Goal: Complete application form: Complete application form

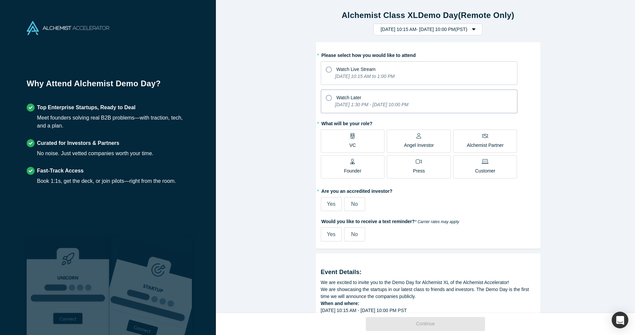
click at [326, 98] on icon at bounding box center [329, 98] width 6 height 6
click at [0, 0] on input "Watch Later [DATE] 1:30 PM - [DATE] 10:00 PM" at bounding box center [0, 0] width 0 height 0
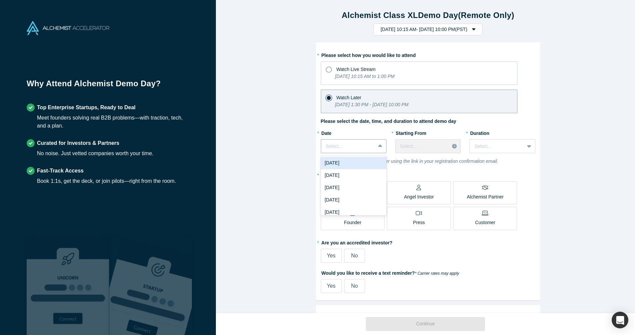
click at [357, 149] on div at bounding box center [348, 146] width 45 height 8
click at [350, 166] on div "[DATE]" at bounding box center [354, 163] width 66 height 12
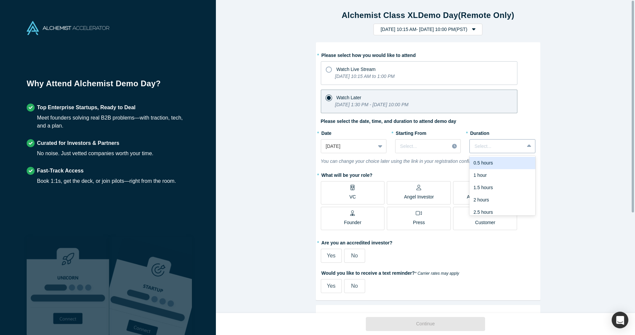
click at [527, 147] on icon at bounding box center [529, 146] width 4 height 7
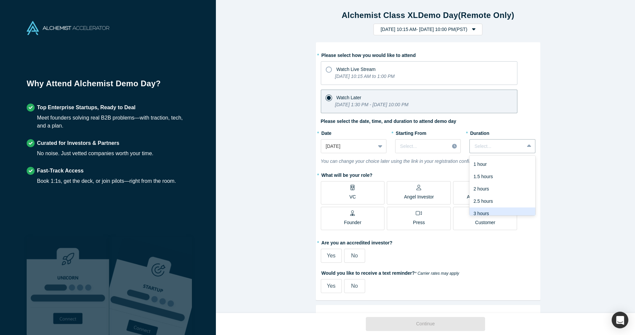
scroll to position [17, 0]
click at [498, 207] on div "3 hours" at bounding box center [502, 208] width 66 height 12
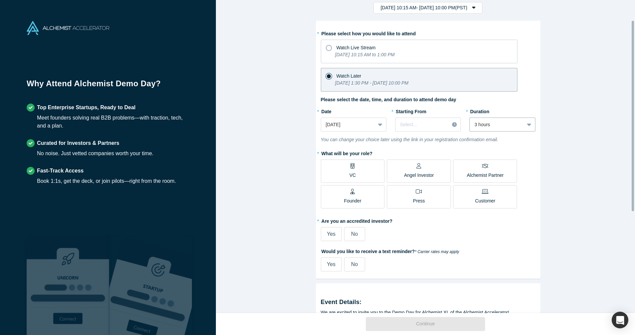
scroll to position [33, 0]
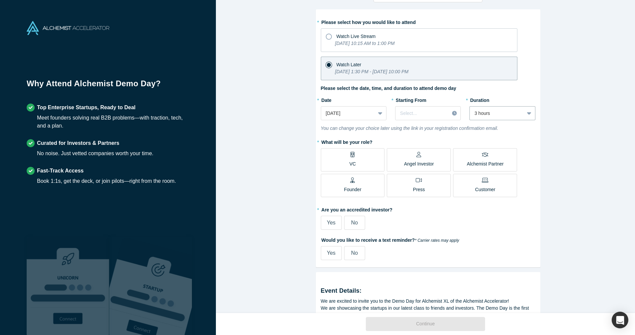
click at [347, 183] on div "Founder" at bounding box center [352, 185] width 17 height 16
click at [0, 0] on input "Founder" at bounding box center [0, 0] width 0 height 0
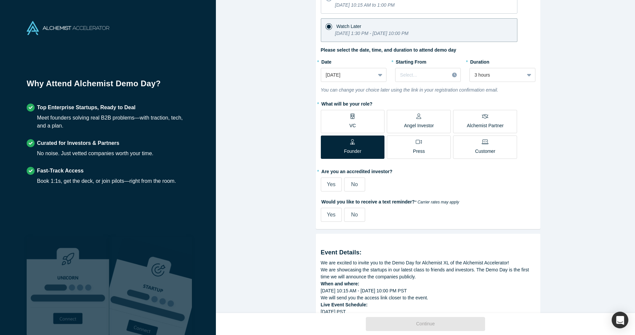
click at [567, 205] on div "Alchemist Class XL Demo Day (Remote Only) [DATE] 10:15 AM - [DATE] 10:00 PM ( P…" at bounding box center [428, 159] width 424 height 318
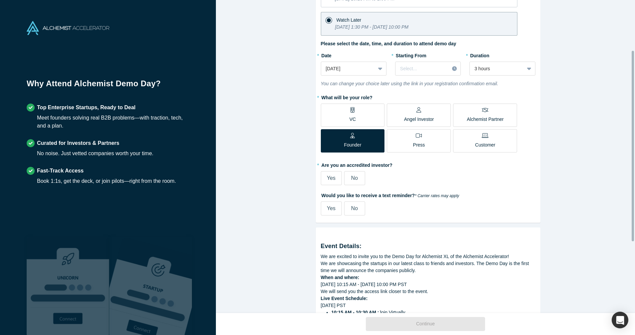
scroll to position [82, 0]
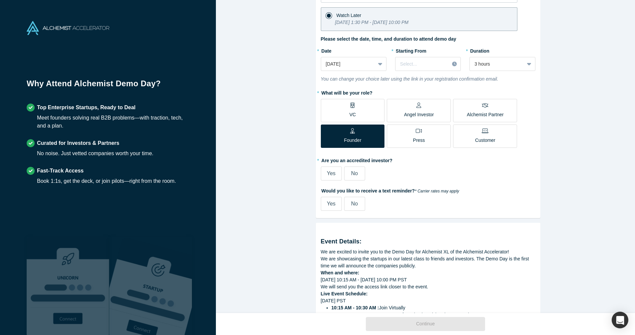
click at [328, 206] on span "Yes" at bounding box center [331, 204] width 9 height 6
click at [0, 0] on input "Yes" at bounding box center [0, 0] width 0 height 0
select select "US"
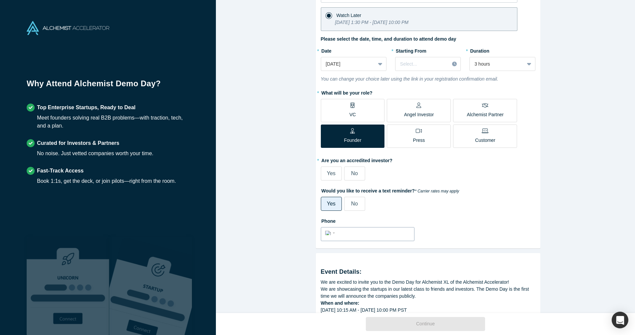
click at [383, 231] on input "tel" at bounding box center [373, 233] width 73 height 10
type input "4"
click at [352, 172] on span "No" at bounding box center [354, 173] width 7 height 6
click at [0, 0] on input "No" at bounding box center [0, 0] width 0 height 0
click at [362, 234] on input "(510)" at bounding box center [373, 233] width 73 height 10
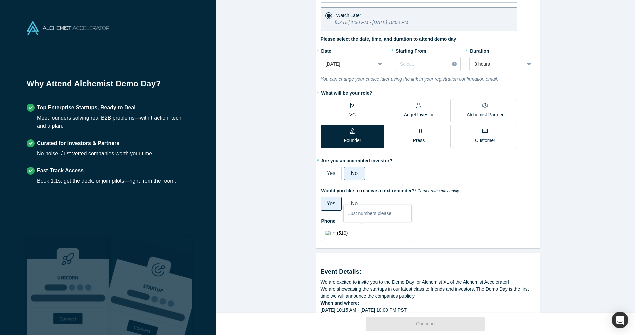
paste input "5105104594589"
drag, startPoint x: 381, startPoint y: 233, endPoint x: 294, endPoint y: 232, distance: 87.2
click at [337, 231] on input "5105104594589" at bounding box center [373, 233] width 73 height 10
paste input "(510) 459-"
type input "[PHONE_NUMBER]"
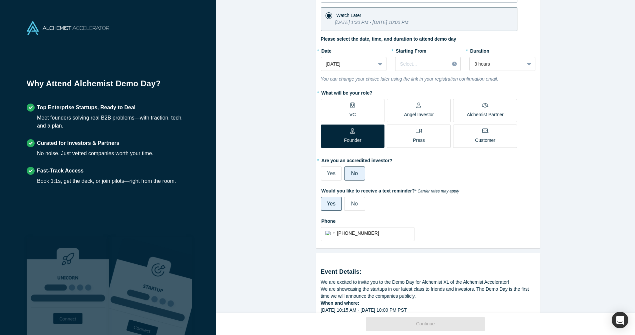
click at [448, 234] on div "Phone International [GEOGRAPHIC_DATA] [GEOGRAPHIC_DATA] [GEOGRAPHIC_DATA] [GEOG…" at bounding box center [428, 228] width 214 height 26
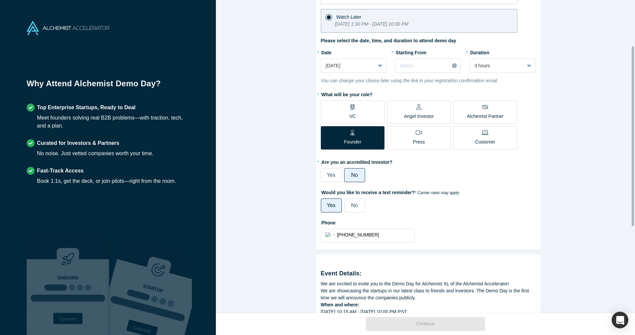
scroll to position [0, 0]
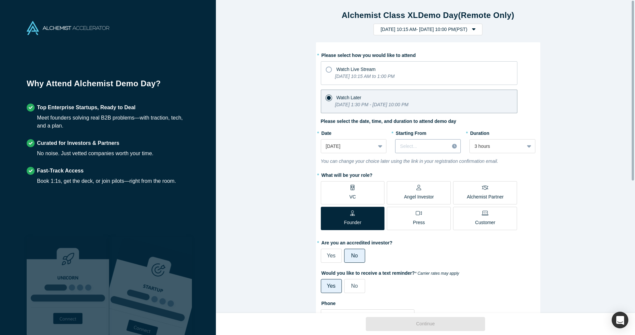
click at [418, 144] on div at bounding box center [422, 146] width 44 height 8
click at [562, 158] on div "Alchemist Class XL Demo Day (Remote Only) [DATE] 10:15 AM - [DATE] 10:00 PM ( P…" at bounding box center [428, 159] width 424 height 318
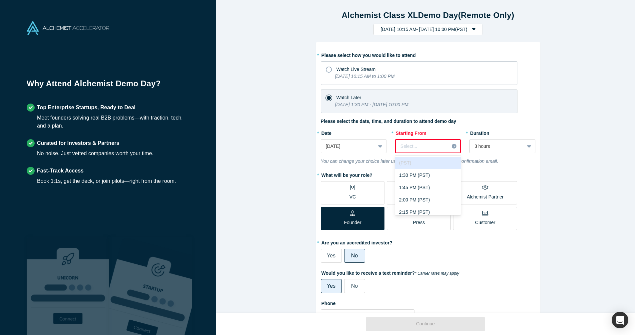
click at [424, 145] on div at bounding box center [422, 146] width 44 height 8
click at [428, 203] on div "7:00 PM (PST)" at bounding box center [428, 204] width 66 height 12
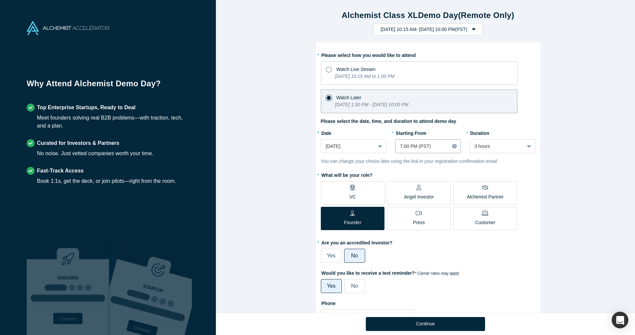
click at [409, 147] on div at bounding box center [422, 146] width 44 height 8
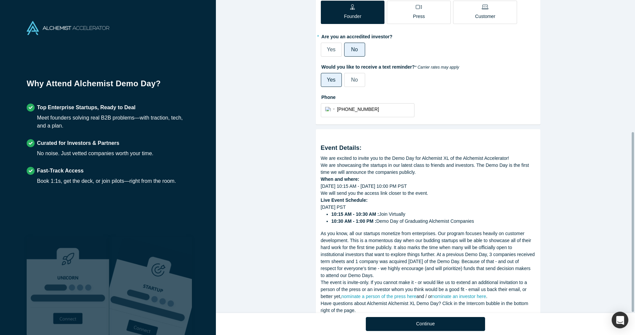
scroll to position [229, 0]
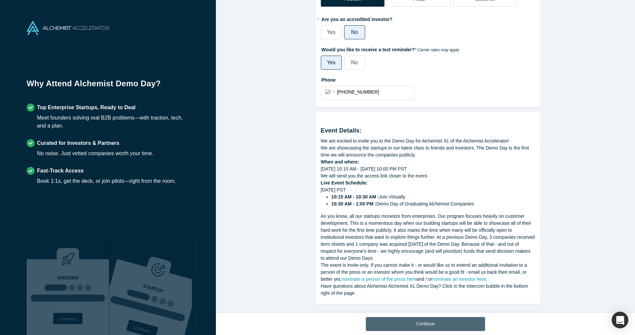
click at [425, 323] on button "Continue" at bounding box center [425, 324] width 119 height 14
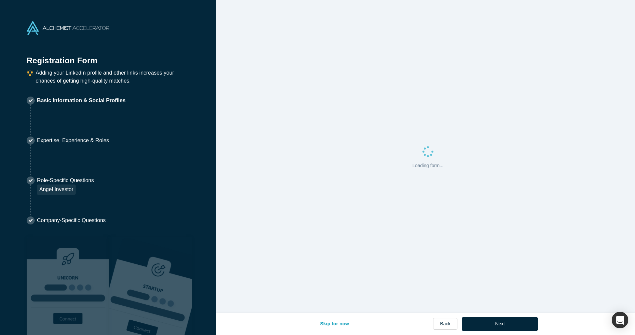
select select "US"
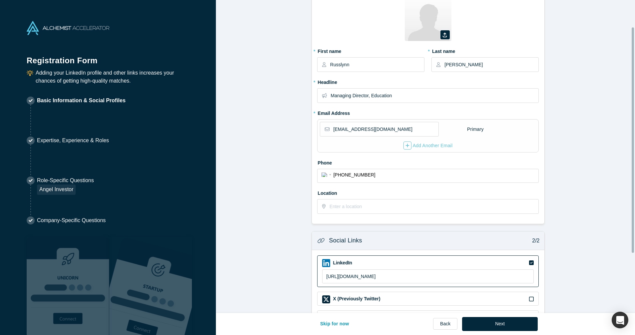
scroll to position [4, 0]
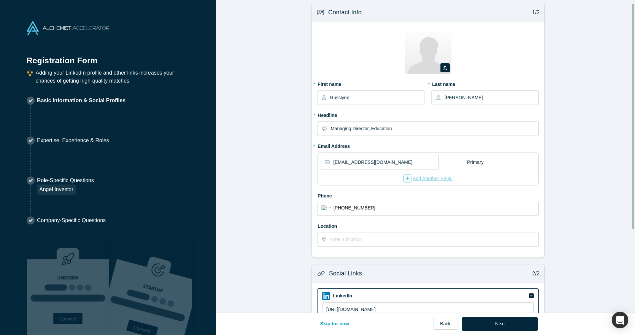
click at [420, 179] on div "Add Another Email" at bounding box center [427, 178] width 49 height 8
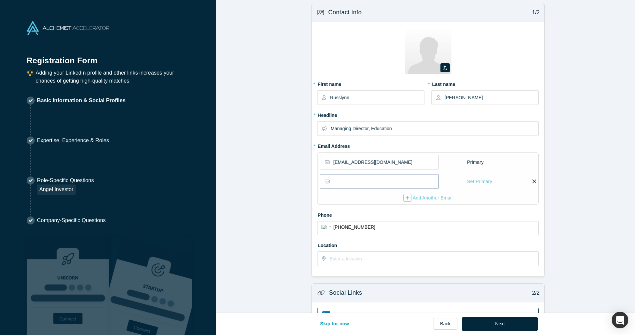
click at [356, 184] on input "email" at bounding box center [385, 181] width 105 height 14
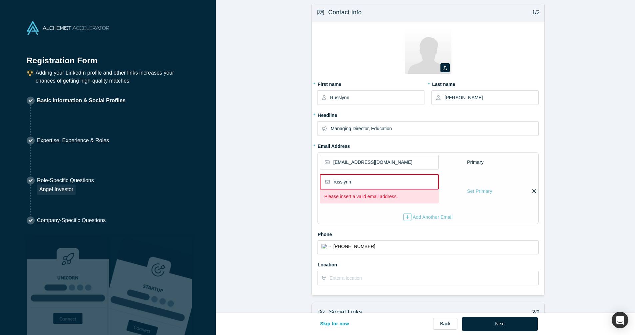
type input "russlynn"
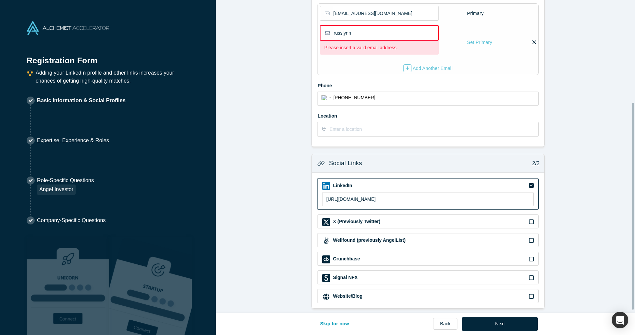
scroll to position [158, 0]
click at [443, 323] on link "Back" at bounding box center [445, 324] width 24 height 12
select select "US"
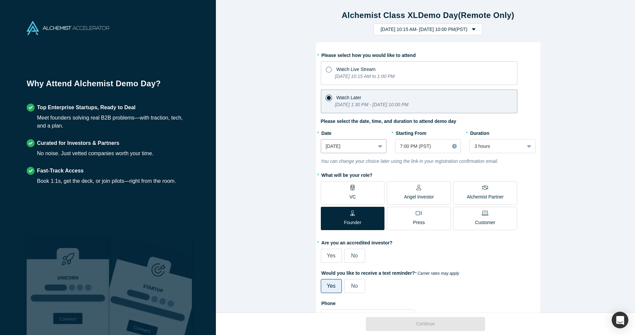
click at [366, 148] on div at bounding box center [348, 146] width 45 height 8
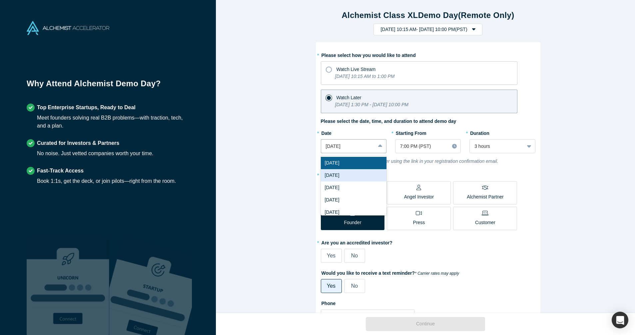
click at [352, 174] on div "[DATE]" at bounding box center [354, 175] width 66 height 12
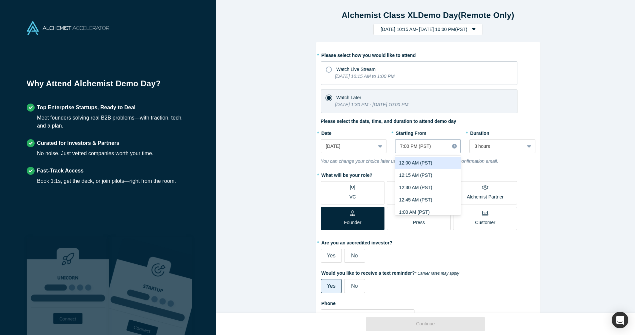
click at [410, 149] on div at bounding box center [422, 146] width 44 height 8
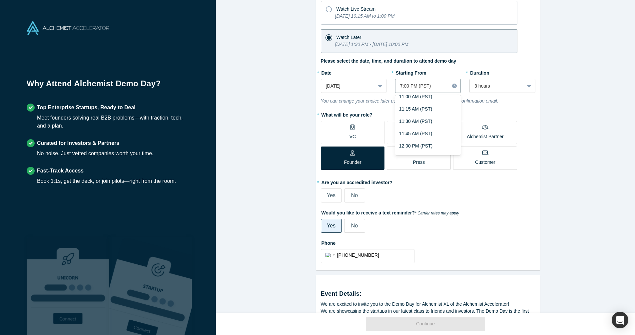
scroll to position [548, 0]
click at [355, 86] on div at bounding box center [348, 86] width 45 height 8
click at [423, 86] on div at bounding box center [422, 86] width 44 height 8
click at [412, 125] on div "10:00 AM (PST)" at bounding box center [428, 124] width 66 height 12
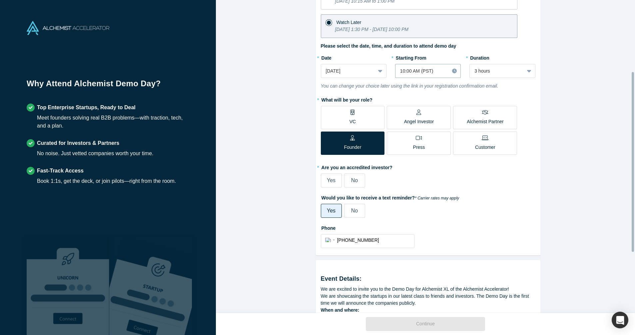
scroll to position [0, 0]
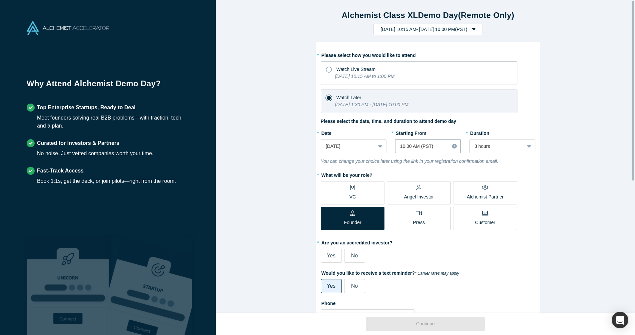
click at [567, 187] on div "Alchemist Class XL Demo Day (Remote Only) [DATE] 10:15 AM - [DATE] 10:00 PM ( P…" at bounding box center [428, 159] width 424 height 318
click at [356, 258] on label "No" at bounding box center [354, 256] width 21 height 14
click at [0, 0] on input "No" at bounding box center [0, 0] width 0 height 0
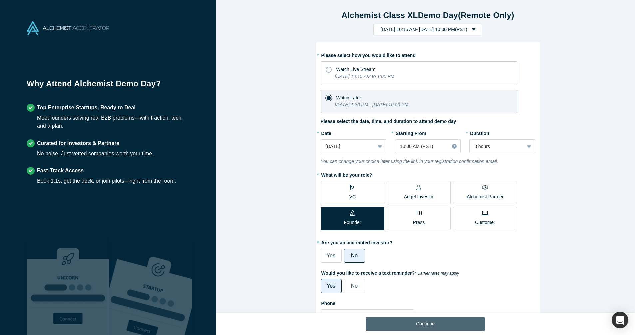
click at [422, 326] on button "Continue" at bounding box center [425, 324] width 119 height 14
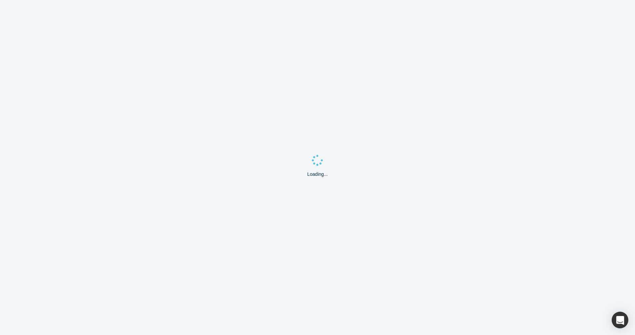
select select "US"
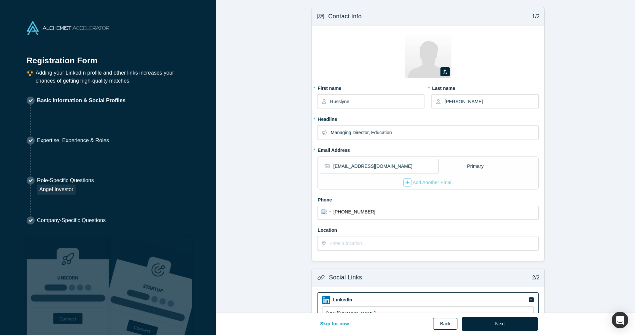
click at [446, 324] on link "Back" at bounding box center [445, 324] width 24 height 12
select select "US"
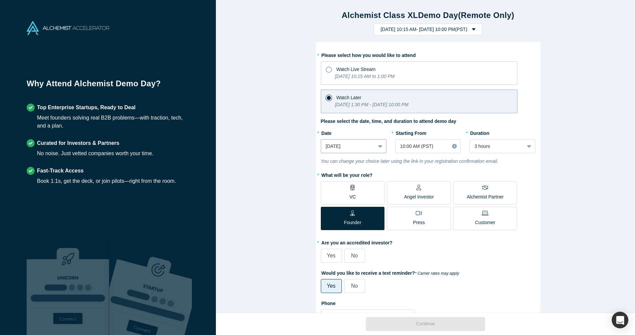
click at [351, 146] on div at bounding box center [348, 146] width 45 height 8
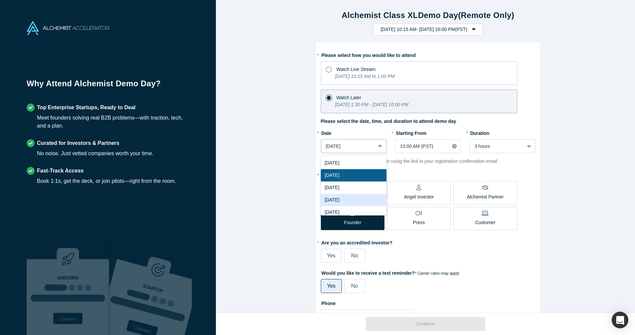
click at [353, 200] on div "[DATE]" at bounding box center [354, 200] width 66 height 12
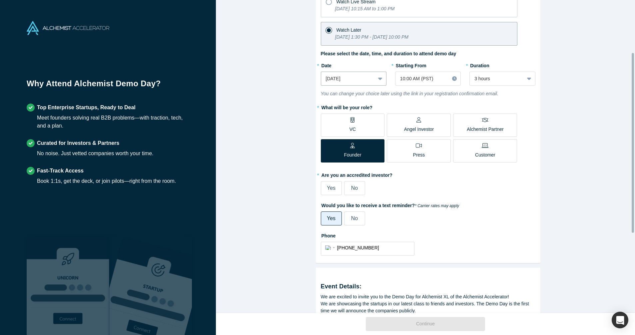
scroll to position [99, 0]
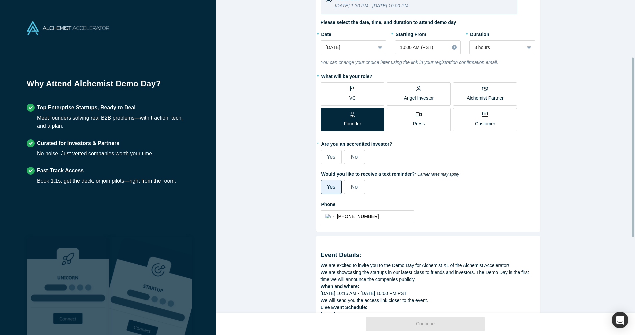
click at [351, 158] on span "No" at bounding box center [354, 157] width 7 height 6
click at [0, 0] on input "No" at bounding box center [0, 0] width 0 height 0
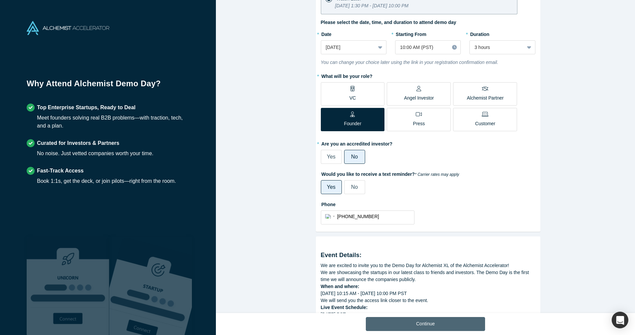
click at [437, 325] on button "Continue" at bounding box center [425, 324] width 119 height 14
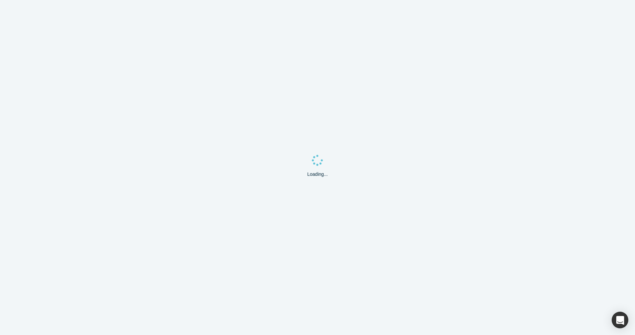
select select "US"
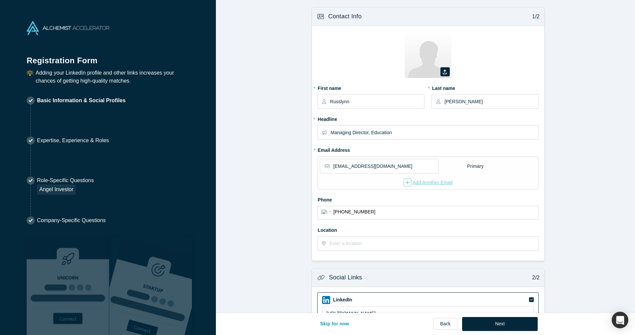
click at [409, 182] on div "Add Another Email" at bounding box center [427, 182] width 49 height 8
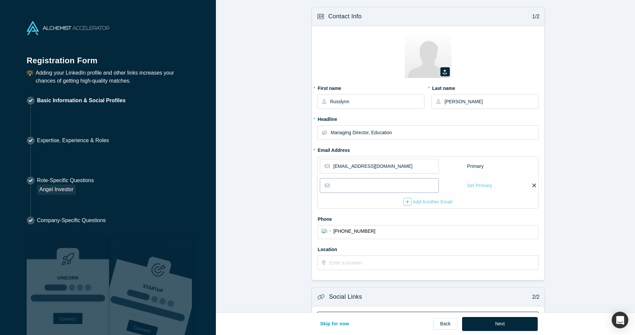
click at [370, 185] on input "email" at bounding box center [385, 185] width 105 height 14
paste input "[EMAIL_ADDRESS][DOMAIN_NAME]"
type input "[EMAIL_ADDRESS][DOMAIN_NAME]"
click at [415, 203] on div "Add Another Email" at bounding box center [427, 202] width 49 height 8
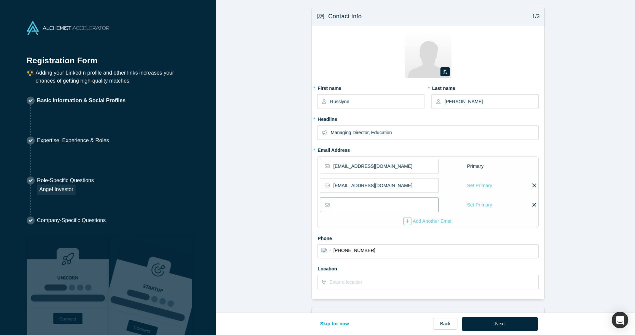
click at [353, 205] on input "email" at bounding box center [385, 205] width 105 height 14
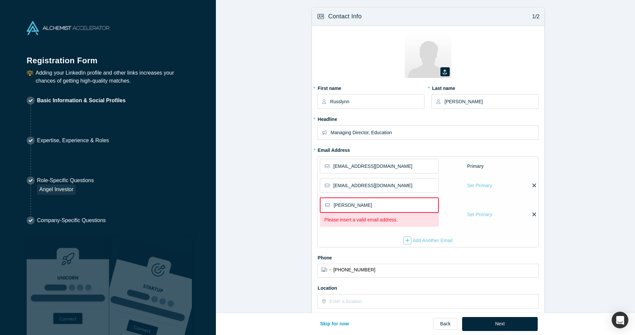
type input "[PERSON_NAME]"
type input "Ouziz"
type input "[STREET_ADDRESS]"
type input "[PERSON_NAME][EMAIL_ADDRESS][DOMAIN_NAME]"
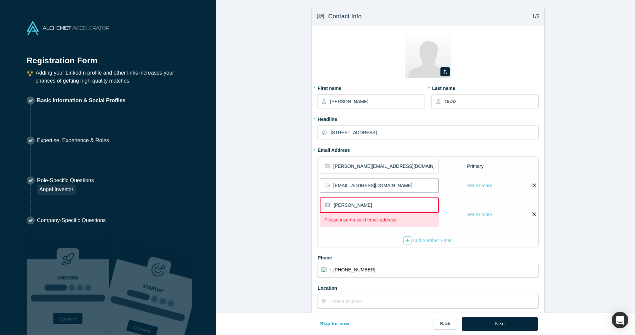
type input "[PERSON_NAME][EMAIL_ADDRESS][DOMAIN_NAME]"
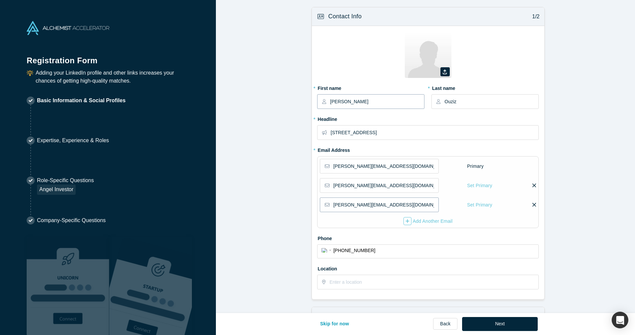
type input "[PHONE_NUMBER]"
click at [383, 104] on input "[PERSON_NAME]" at bounding box center [377, 102] width 94 height 14
type input "Russlynn"
type input "[PERSON_NAME]"
type input "[STREET_ADDRESS][PERSON_NAME]"
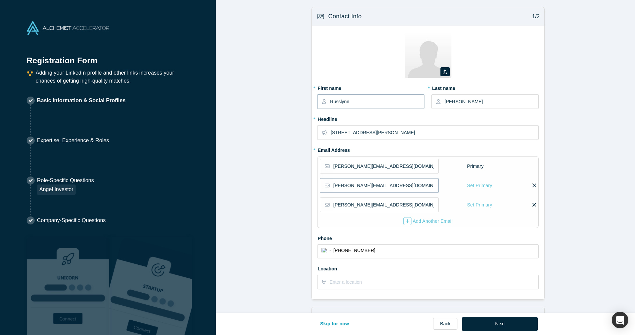
type input "[PHONE_NUMBER]"
click at [385, 170] on input "[PERSON_NAME][EMAIL_ADDRESS][DOMAIN_NAME]" at bounding box center [385, 166] width 105 height 14
click at [443, 325] on link "Back" at bounding box center [445, 324] width 24 height 12
select select "US"
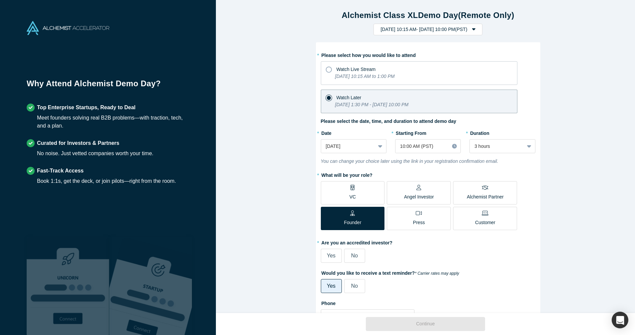
click at [356, 259] on label "No" at bounding box center [354, 256] width 21 height 14
click at [0, 0] on input "No" at bounding box center [0, 0] width 0 height 0
click at [429, 322] on button "Continue" at bounding box center [425, 324] width 119 height 14
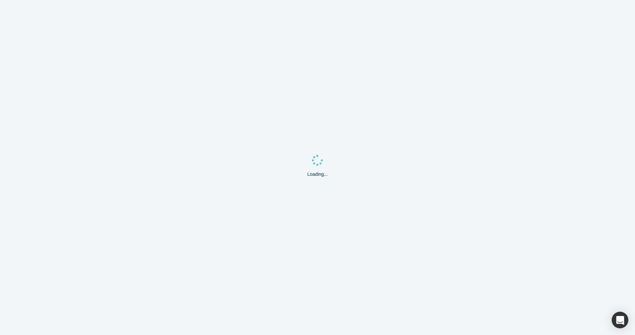
select select "US"
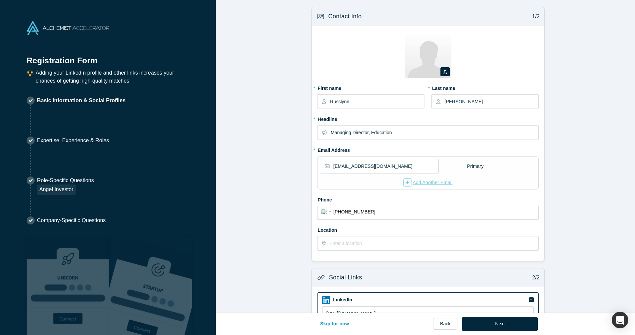
click at [407, 185] on div "button" at bounding box center [407, 182] width 8 height 8
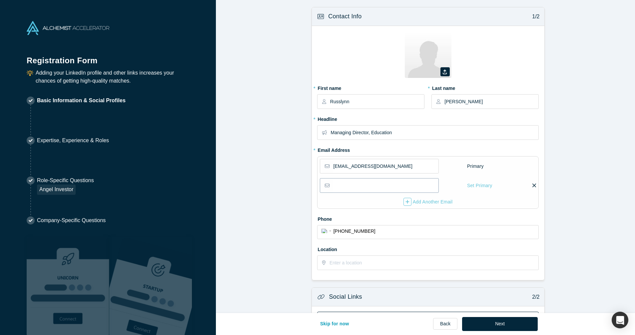
click at [402, 185] on input "email" at bounding box center [385, 185] width 105 height 14
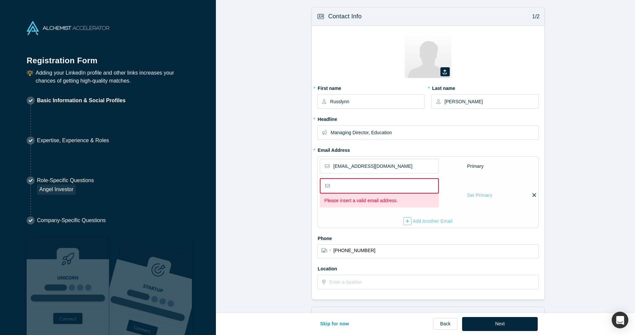
paste input "[EMAIL_ADDRESS][DOMAIN_NAME]"
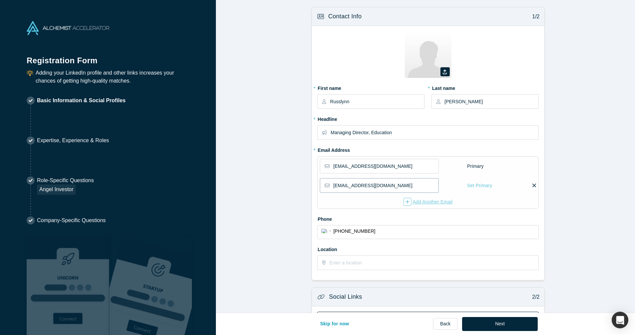
type input "[EMAIL_ADDRESS][DOMAIN_NAME]"
click at [426, 202] on div "Add Another Email" at bounding box center [427, 202] width 49 height 8
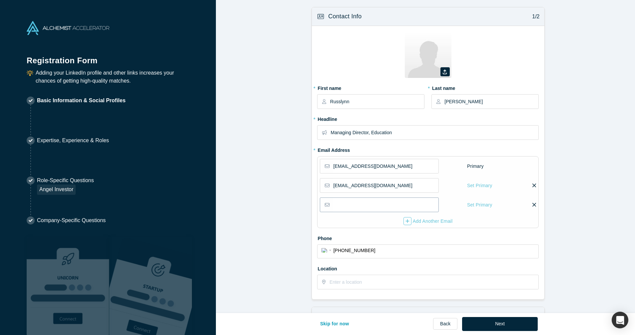
click at [355, 205] on input "email" at bounding box center [385, 205] width 105 height 14
type input "[PERSON_NAME][EMAIL_ADDRESS][DOMAIN_NAME]"
click at [600, 264] on form "Contact Info 1/2 Zoom Save Remove Upload New * First name Russlynn * Last name …" at bounding box center [428, 234] width 424 height 454
drag, startPoint x: 407, startPoint y: 133, endPoint x: 326, endPoint y: 132, distance: 81.2
click at [331, 132] on input "Managing Director, Education" at bounding box center [434, 133] width 207 height 14
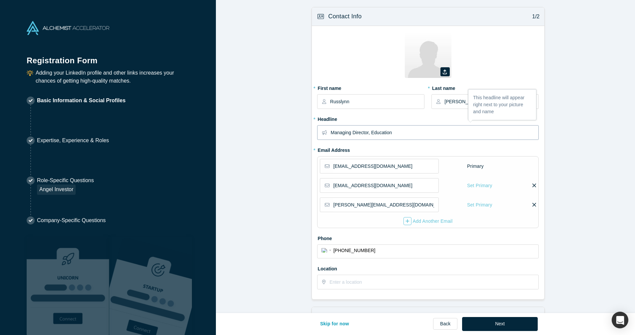
paste input "Chief Executive Officer and Co-Founder, XQ Institute Managing Director, Educati…"
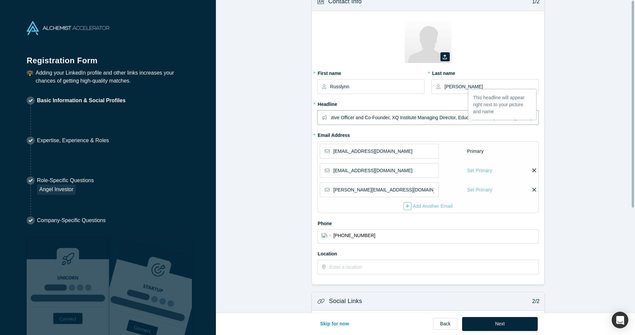
scroll to position [71, 0]
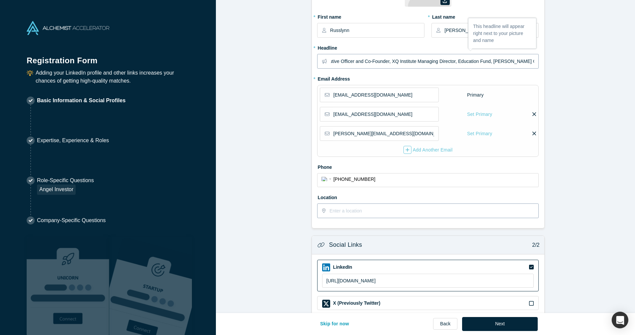
type input "Chief Executive Officer and Co-Founder, XQ Institute Managing Director, Educati…"
click at [360, 211] on input "text" at bounding box center [433, 211] width 208 height 14
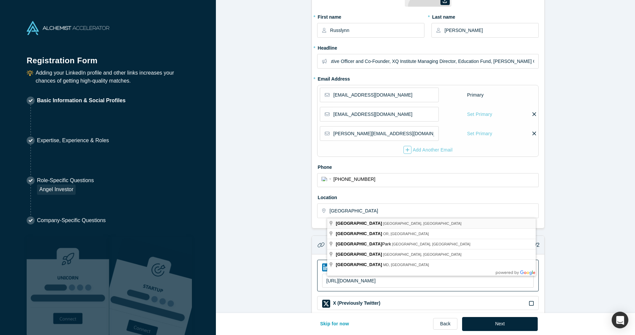
type input "[GEOGRAPHIC_DATA], [GEOGRAPHIC_DATA], [GEOGRAPHIC_DATA]"
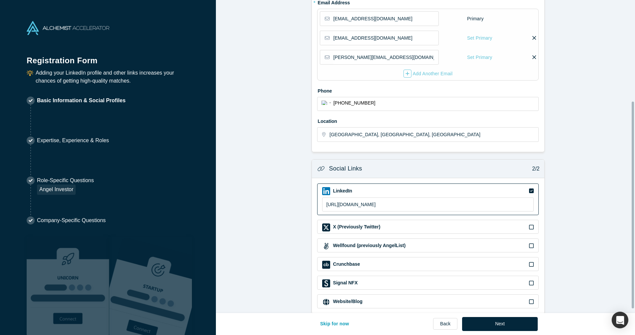
scroll to position [158, 0]
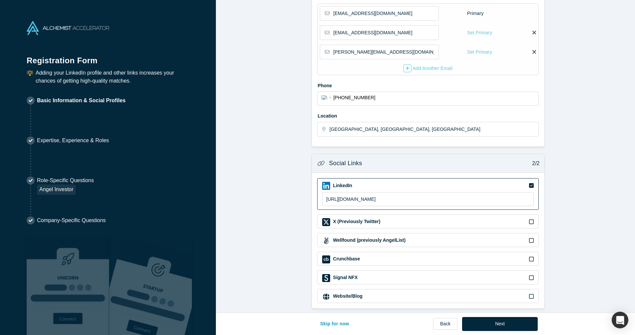
click at [366, 294] on div "Website/Blog" at bounding box center [428, 297] width 212 height 8
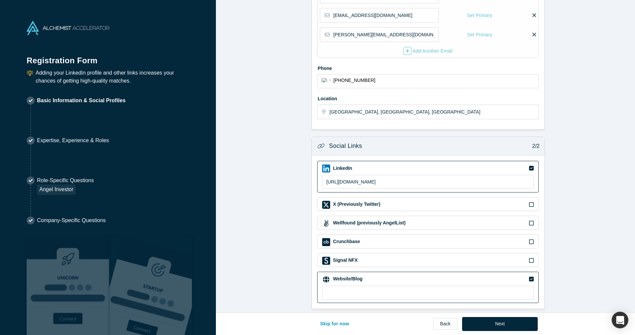
scroll to position [176, 0]
click at [380, 290] on input at bounding box center [428, 292] width 212 height 14
paste input "[URL][DOMAIN_NAME]"
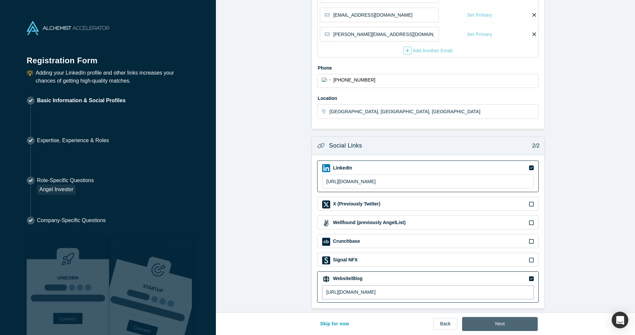
type input "[URL][DOMAIN_NAME]"
click at [507, 322] on button "Next" at bounding box center [500, 324] width 76 height 14
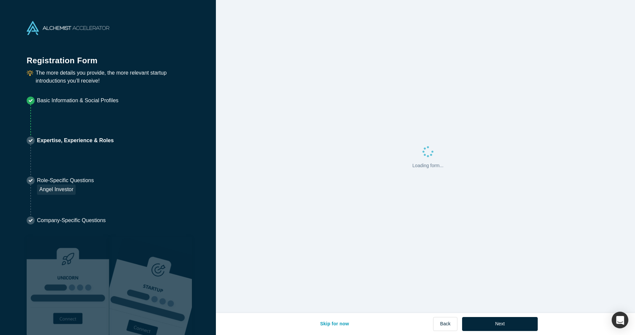
scroll to position [0, 0]
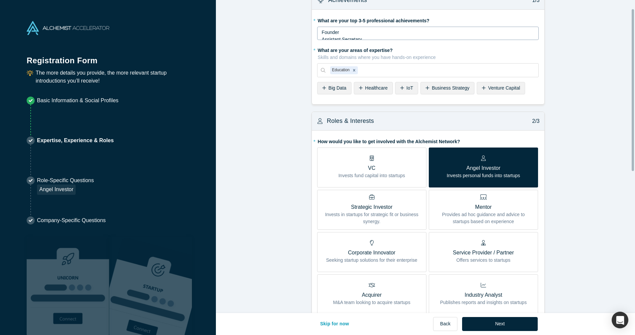
click at [360, 33] on div "Founder" at bounding box center [428, 32] width 213 height 7
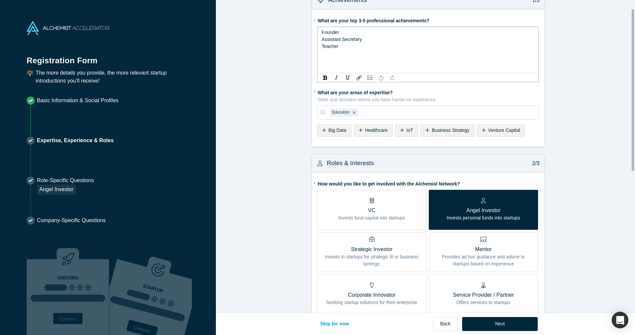
scroll to position [16, 0]
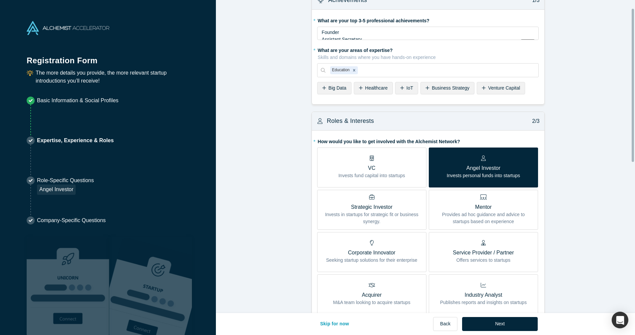
click at [575, 98] on form "Achievements 1/3 * What are your top 3-5 professional achievements? Founder Ass…" at bounding box center [428, 284] width 424 height 586
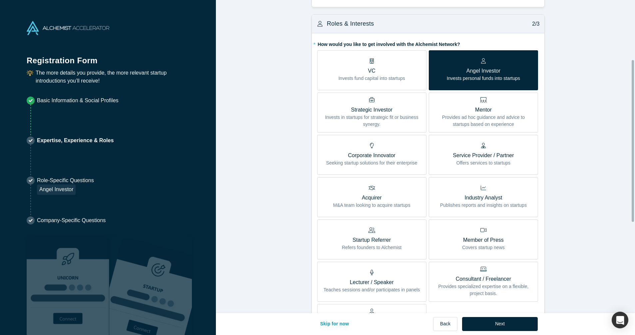
scroll to position [115, 0]
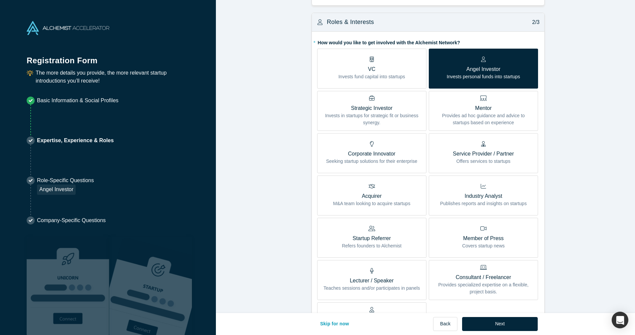
click at [522, 123] on p "Provides ad hoc guidance and advice to startups based on experience" at bounding box center [482, 119] width 99 height 14
click at [0, 0] on input "Mentor Provides ad hoc guidance and advice to startups based on experience" at bounding box center [0, 0] width 0 height 0
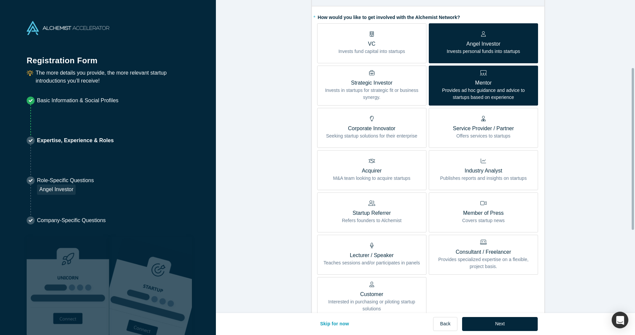
scroll to position [143, 0]
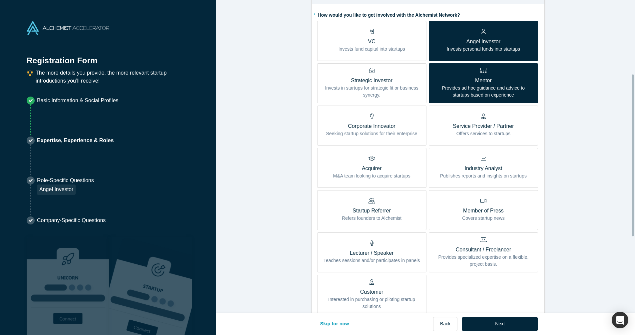
click at [512, 94] on p "Provides ad hoc guidance and advice to startups based on experience" at bounding box center [482, 92] width 99 height 14
click at [0, 0] on input "Mentor Provides ad hoc guidance and advice to startups based on experience" at bounding box center [0, 0] width 0 height 0
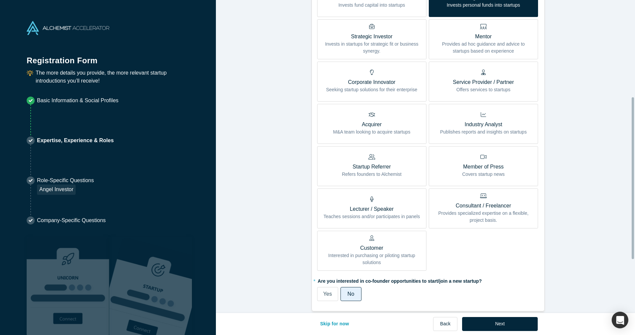
scroll to position [214, 0]
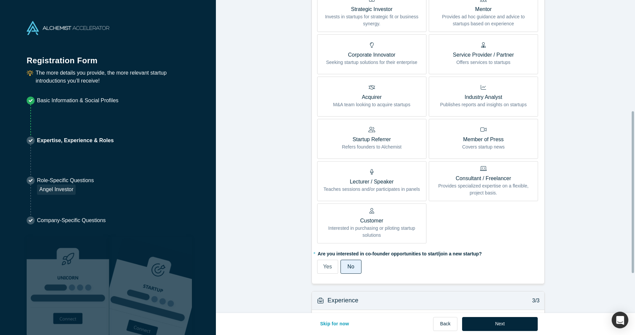
click at [390, 234] on p "Interested in purchasing or piloting startup solutions" at bounding box center [371, 232] width 99 height 14
click at [0, 0] on input "Customer Interested in purchasing or piloting startup solutions" at bounding box center [0, 0] width 0 height 0
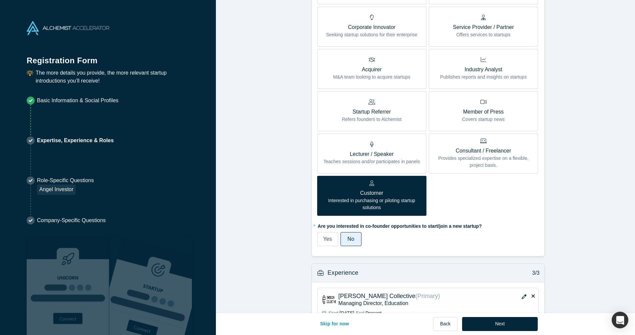
scroll to position [289, 0]
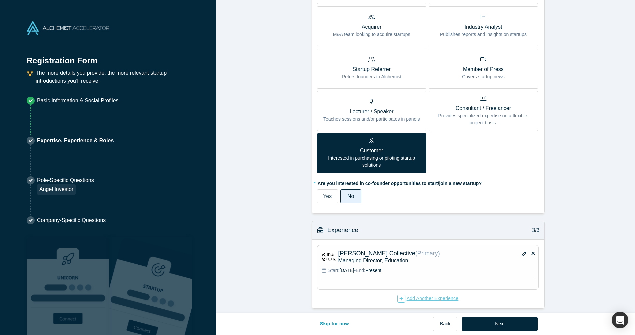
click at [420, 295] on div "Add Another Experience" at bounding box center [427, 299] width 61 height 8
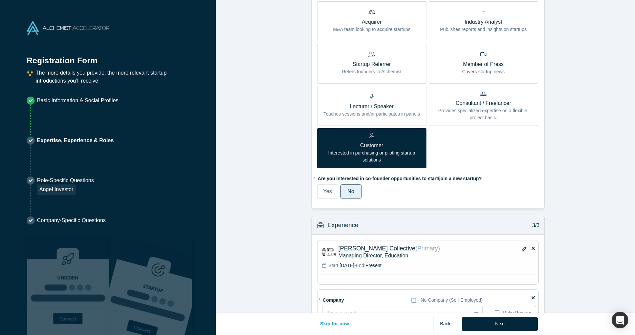
scroll to position [351, 0]
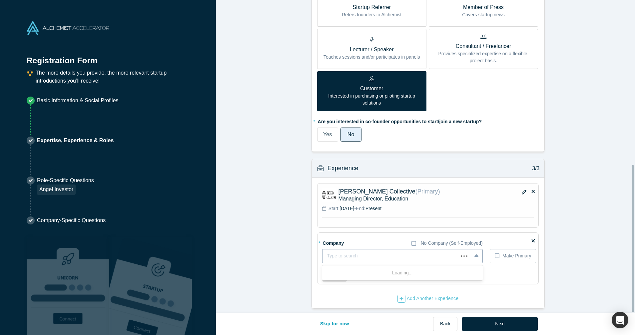
click at [363, 252] on div at bounding box center [390, 256] width 126 height 8
type input "XQ Institute"
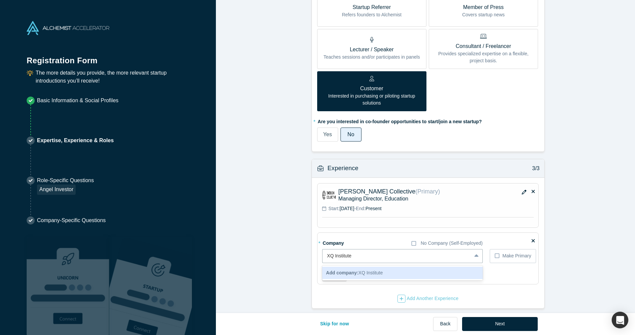
click at [386, 269] on div "Add company: XQ Institute" at bounding box center [402, 273] width 160 height 12
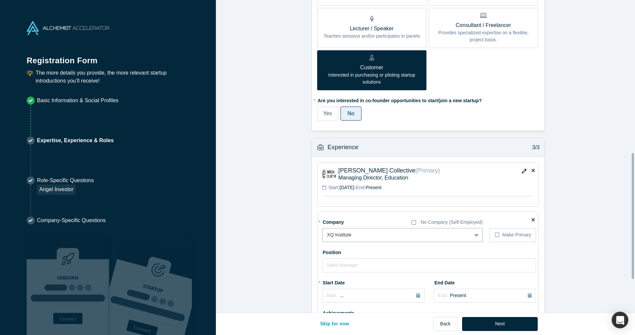
scroll to position [379, 0]
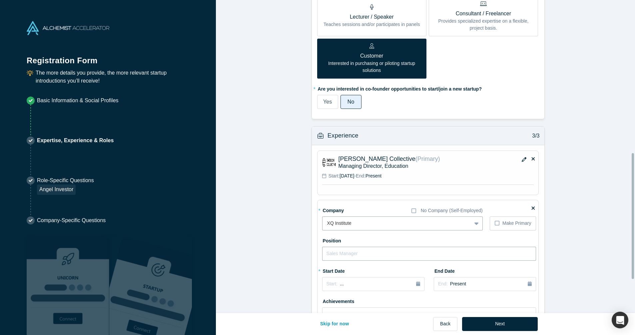
click at [370, 254] on input "text" at bounding box center [429, 254] width 214 height 14
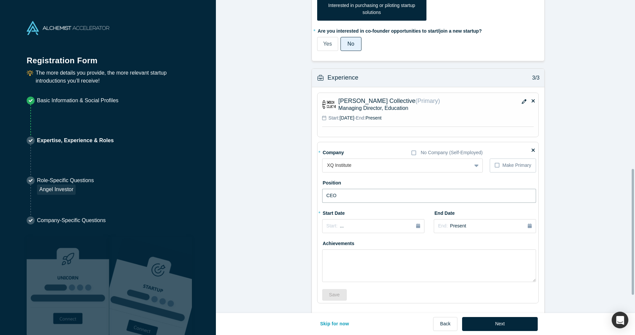
scroll to position [450, 0]
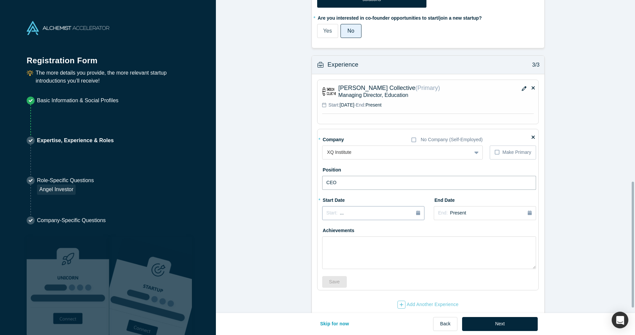
type input "CEO"
click at [417, 212] on icon "button" at bounding box center [418, 212] width 4 height 5
click at [380, 263] on div "Sep" at bounding box center [380, 261] width 21 height 7
click at [354, 214] on span "[DATE]" at bounding box center [347, 212] width 15 height 5
click at [324, 231] on button "Previous Year" at bounding box center [324, 231] width 7 height 7
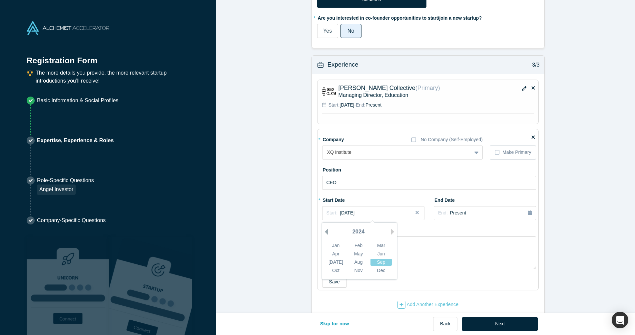
click at [324, 231] on button "Previous Year" at bounding box center [324, 231] width 7 height 7
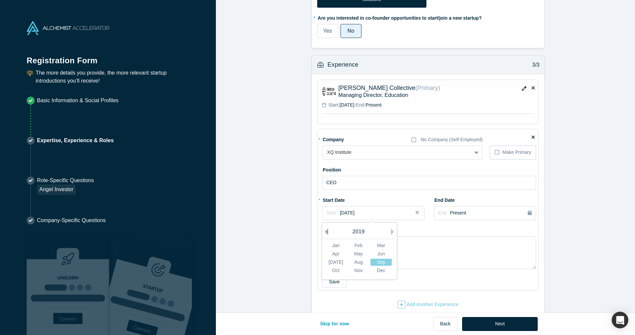
click at [324, 231] on button "Previous Year" at bounding box center [324, 231] width 7 height 7
click at [323, 230] on button "Previous Year" at bounding box center [324, 231] width 7 height 7
click at [377, 262] on div "Sep" at bounding box center [380, 261] width 21 height 7
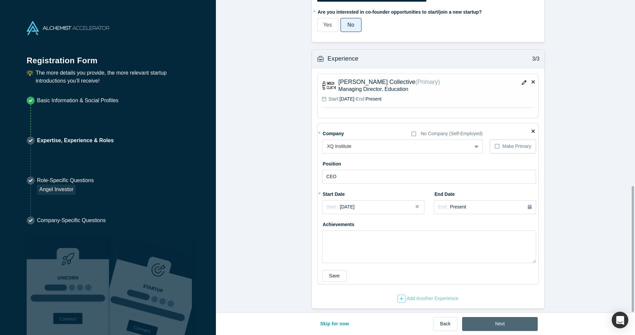
click at [502, 324] on button "Next" at bounding box center [500, 324] width 76 height 14
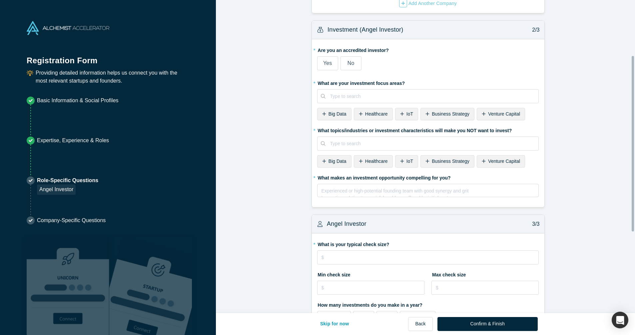
scroll to position [243, 0]
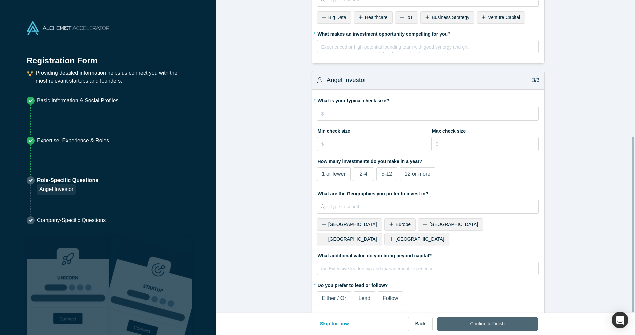
click at [499, 324] on button "Confirm & Finish" at bounding box center [487, 324] width 100 height 14
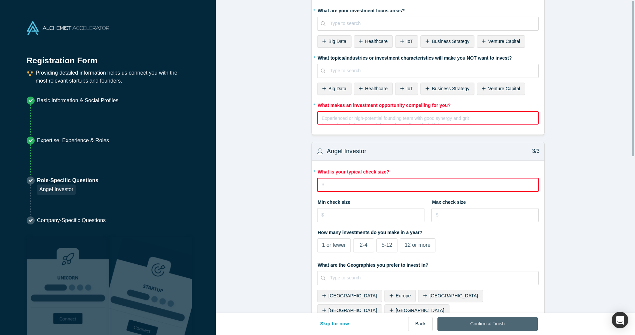
scroll to position [0, 0]
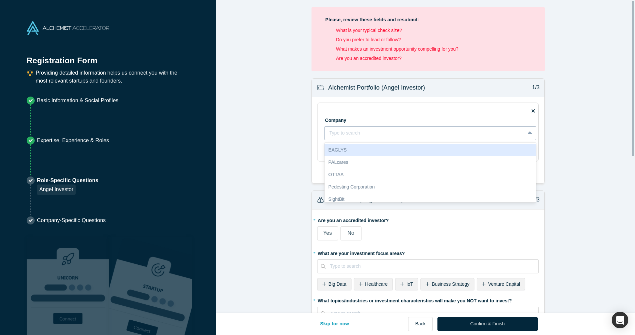
click at [437, 133] on div at bounding box center [424, 133] width 191 height 8
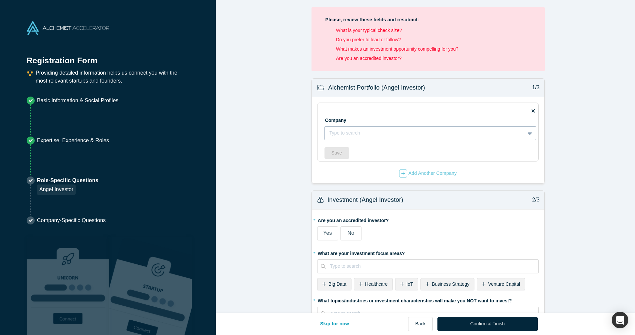
click at [400, 132] on div at bounding box center [424, 133] width 191 height 8
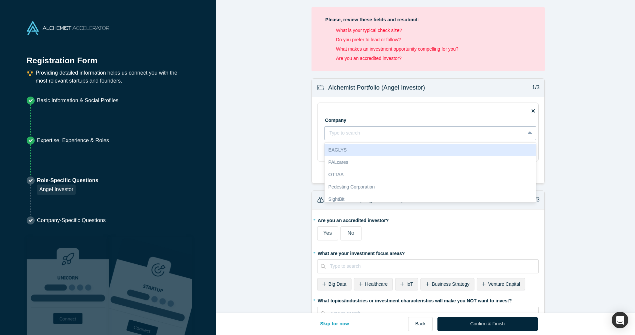
click at [372, 135] on div at bounding box center [424, 133] width 191 height 8
click at [363, 131] on div at bounding box center [424, 133] width 191 height 8
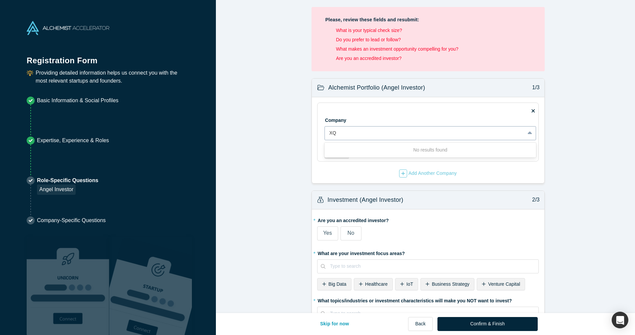
type input "X"
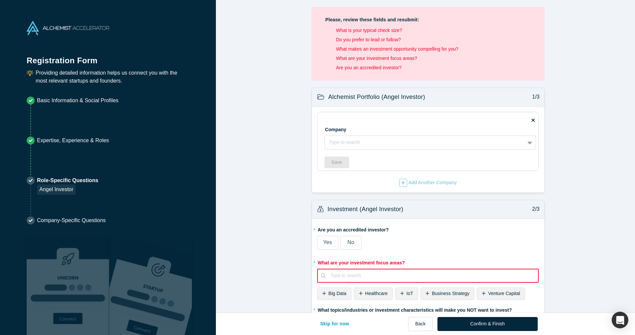
click at [532, 119] on fieldset "Company Type to search To pick up a draggable item, press the space bar. While …" at bounding box center [428, 141] width 222 height 59
click at [531, 120] on icon at bounding box center [532, 119] width 3 height 3
click at [0, 0] on input "checkbox" at bounding box center [0, 0] width 0 height 0
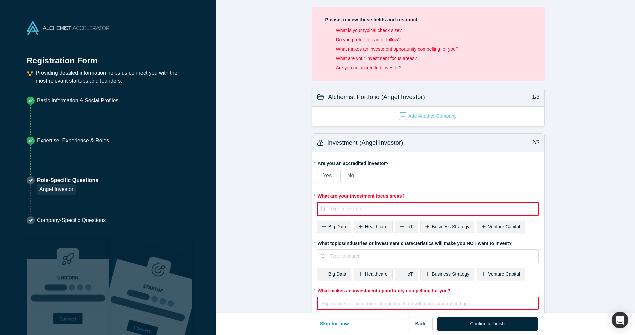
click at [365, 209] on div at bounding box center [431, 209] width 203 height 8
type input "."
click at [587, 216] on form "Alchemist Portfolio (Angel Investor) 1/3 Add Another Company Investment (Angel …" at bounding box center [428, 331] width 424 height 487
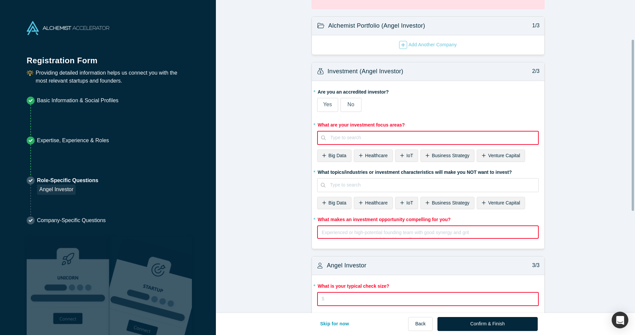
click at [337, 233] on div "rdw-editor" at bounding box center [428, 231] width 212 height 7
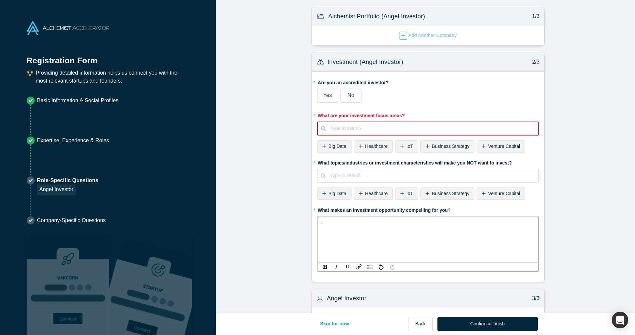
click at [614, 240] on form "Alchemist Portfolio (Angel Investor) 1/3 Add Another Company Investment (Angel …" at bounding box center [428, 271] width 424 height 529
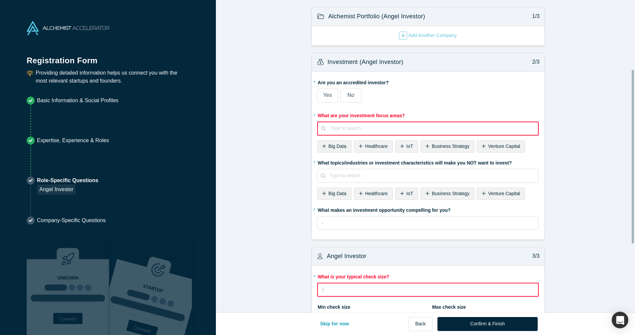
scroll to position [187, 0]
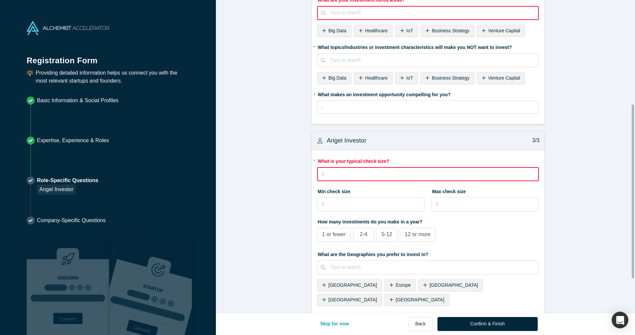
click at [353, 175] on input "tel" at bounding box center [428, 174] width 222 height 14
type input "$."
click at [572, 185] on form "Alchemist Portfolio (Angel Investor) 1/3 Add Another Company Investment (Angel …" at bounding box center [428, 134] width 424 height 487
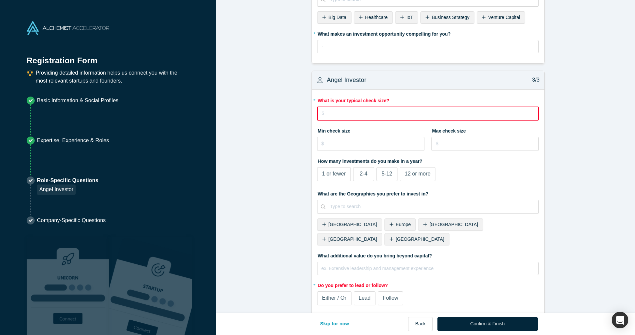
click at [336, 295] on span "Either / Or" at bounding box center [334, 298] width 24 height 6
click at [0, 0] on input "Either / Or" at bounding box center [0, 0] width 0 height 0
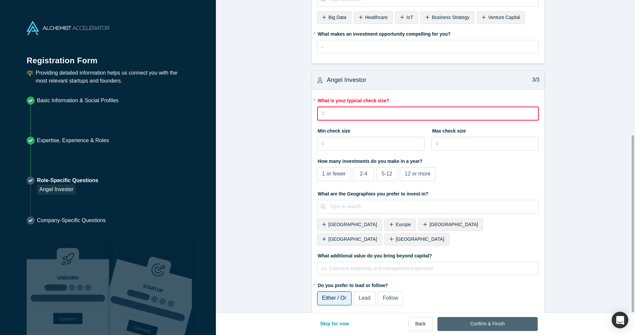
click at [493, 321] on button "Confirm & Finish" at bounding box center [487, 324] width 100 height 14
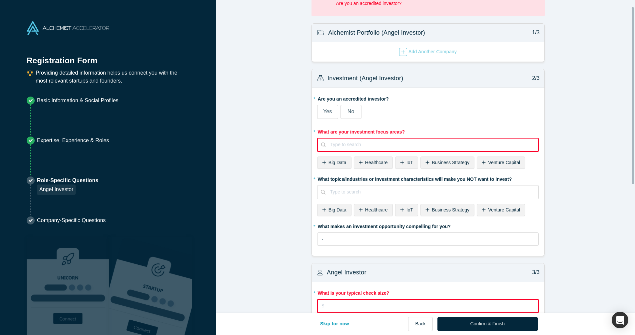
scroll to position [0, 0]
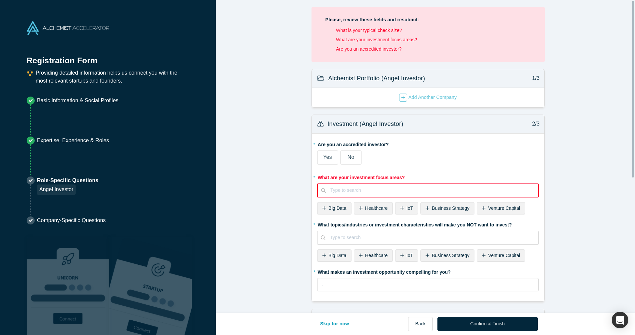
click at [567, 145] on form "Alchemist Portfolio (Angel Investor) 1/3 Add Another Company Investment (Angel …" at bounding box center [428, 312] width 424 height 487
click at [560, 168] on form "Alchemist Portfolio (Angel Investor) 1/3 Add Another Company Investment (Angel …" at bounding box center [428, 312] width 424 height 487
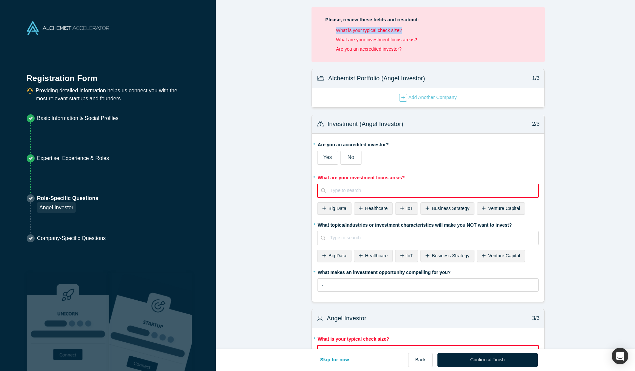
drag, startPoint x: 334, startPoint y: 30, endPoint x: 412, endPoint y: 31, distance: 78.2
click at [412, 31] on li "What is your typical check size?" at bounding box center [433, 30] width 194 height 7
click at [368, 31] on li "What is your typical check size?" at bounding box center [433, 30] width 194 height 7
drag, startPoint x: 369, startPoint y: 31, endPoint x: 410, endPoint y: 31, distance: 40.9
click at [410, 31] on li "What is your typical check size?" at bounding box center [433, 30] width 194 height 7
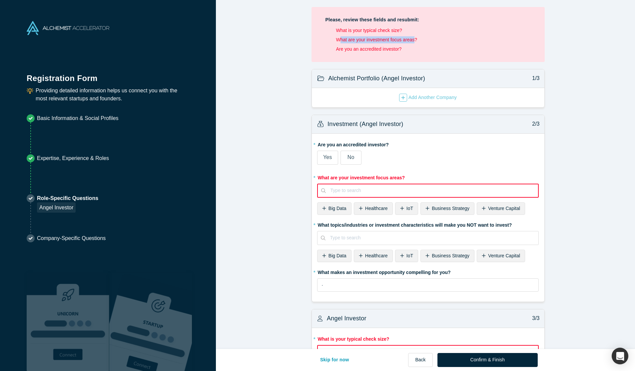
drag, startPoint x: 336, startPoint y: 39, endPoint x: 411, endPoint y: 40, distance: 75.6
click at [411, 40] on li "What are your investment focus areas?" at bounding box center [433, 39] width 194 height 7
click at [389, 49] on li "Are you an accredited investor?" at bounding box center [433, 49] width 194 height 7
drag, startPoint x: 336, startPoint y: 48, endPoint x: 489, endPoint y: 51, distance: 152.5
click at [489, 51] on li "Are you an accredited investor?" at bounding box center [433, 49] width 194 height 7
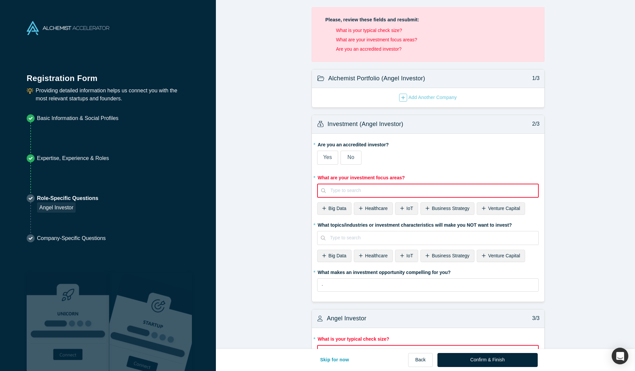
click at [584, 108] on form "Alchemist Portfolio (Angel Investor) 1/3 Add Another Company Investment (Angel …" at bounding box center [428, 312] width 424 height 487
drag, startPoint x: 333, startPoint y: 30, endPoint x: 410, endPoint y: 53, distance: 80.2
click at [410, 53] on div "Please, review these fields and resubmit: What is your typical check size? What…" at bounding box center [427, 34] width 233 height 55
copy ul "What is your typical check size? What are your investment focus areas? Are you …"
